Goal: Navigation & Orientation: Find specific page/section

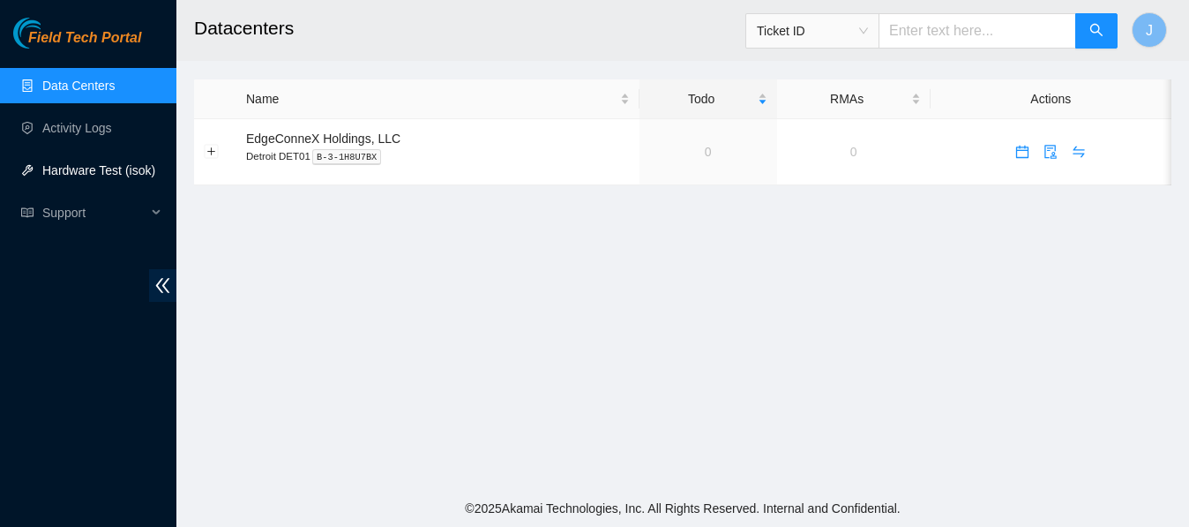
click at [76, 167] on link "Hardware Test (isok)" at bounding box center [98, 170] width 113 height 14
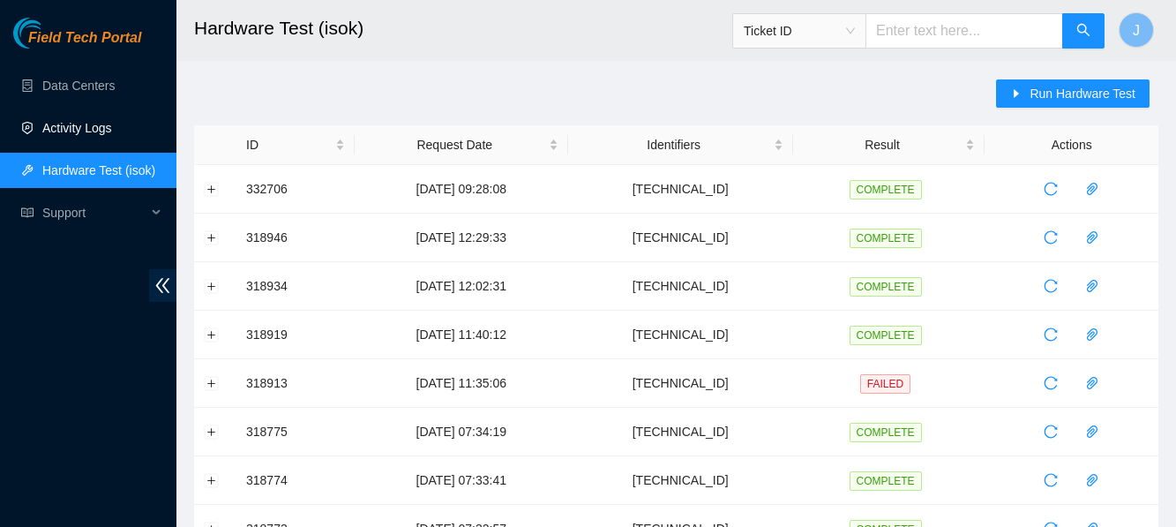
click at [75, 121] on link "Activity Logs" at bounding box center [77, 128] width 70 height 14
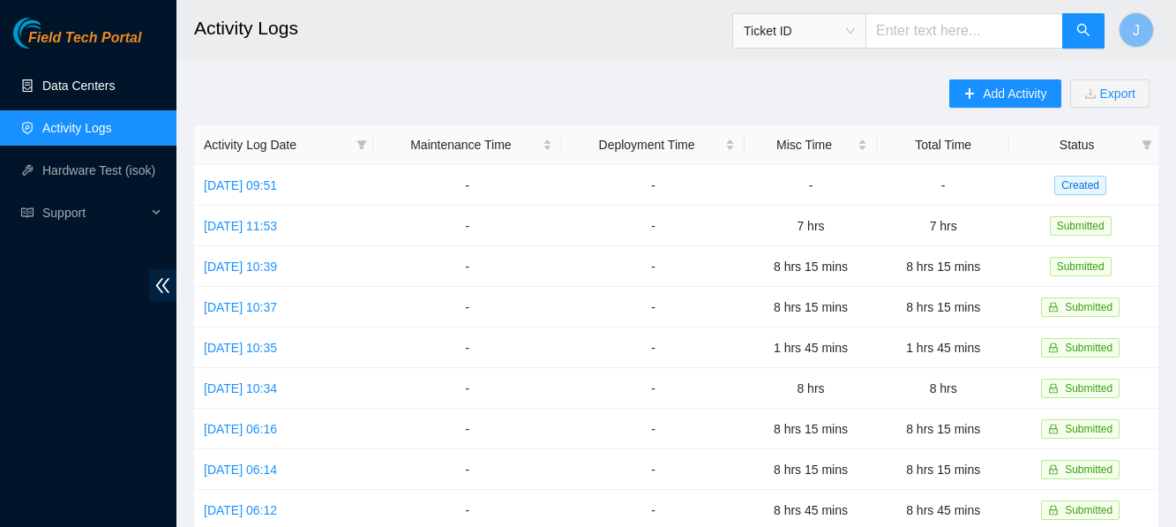
click at [73, 84] on link "Data Centers" at bounding box center [78, 86] width 72 height 14
